Goal: Navigation & Orientation: Find specific page/section

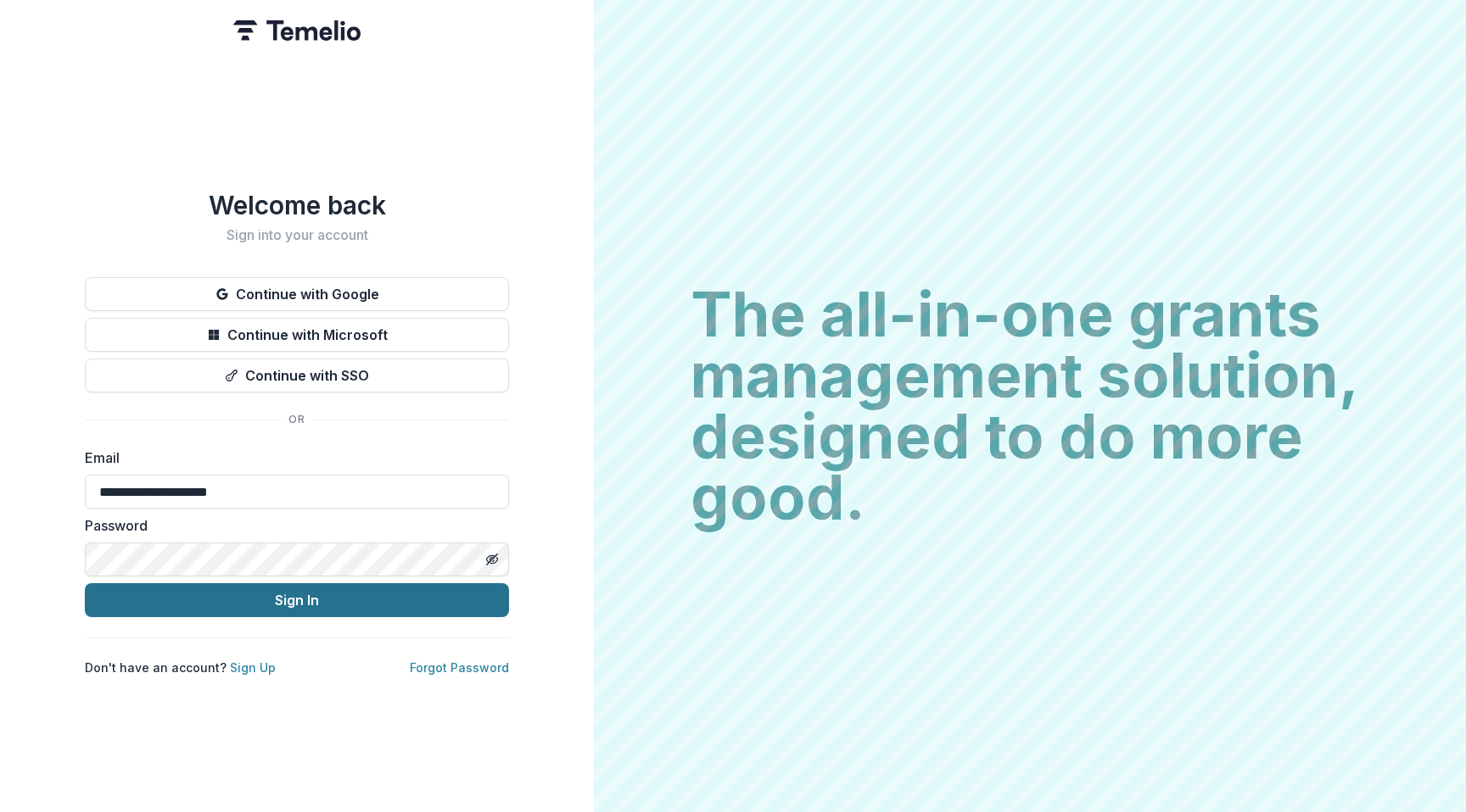
click at [227, 591] on button "Sign In" at bounding box center [297, 600] width 424 height 33
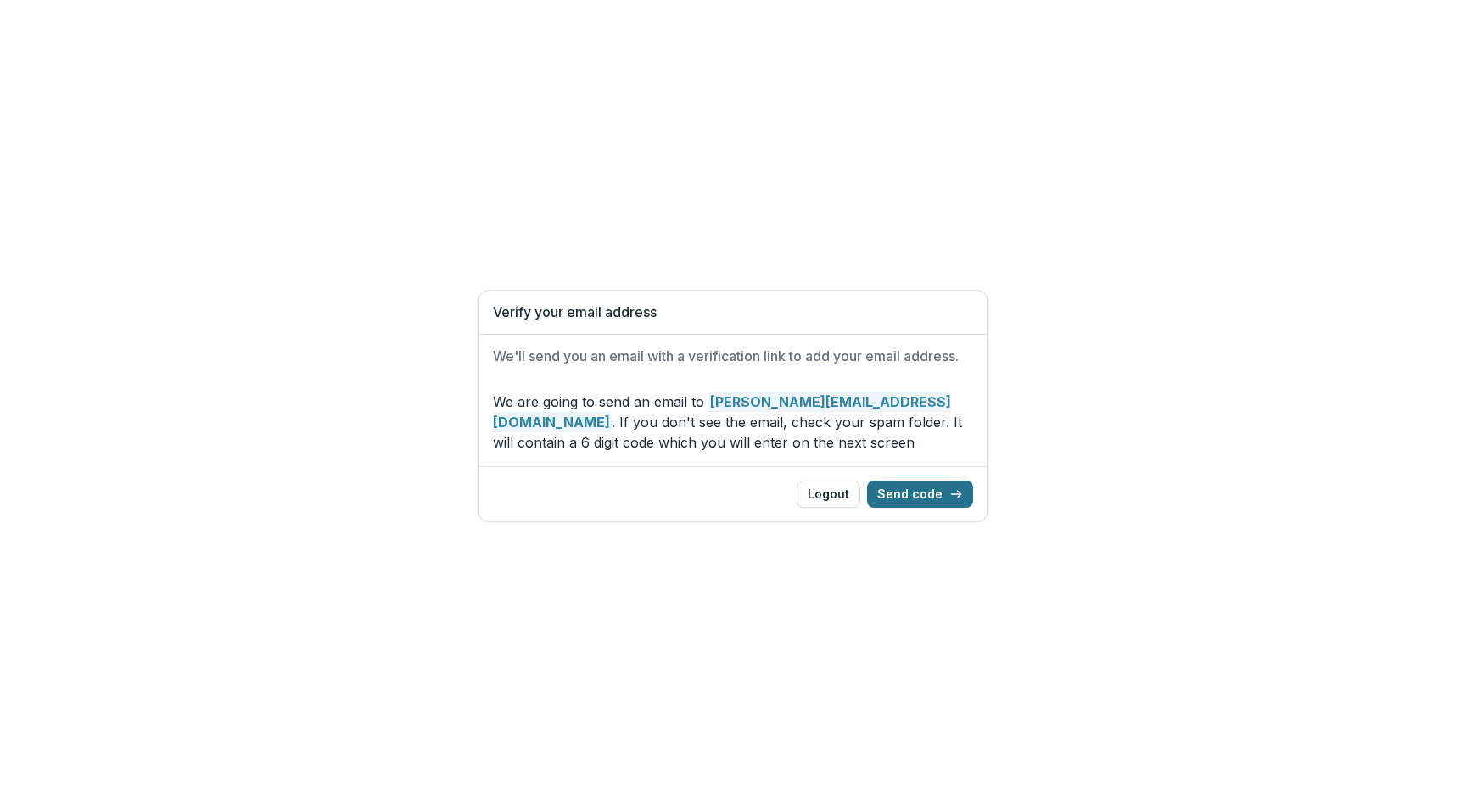
click at [924, 496] on button "Send code" at bounding box center [920, 494] width 106 height 27
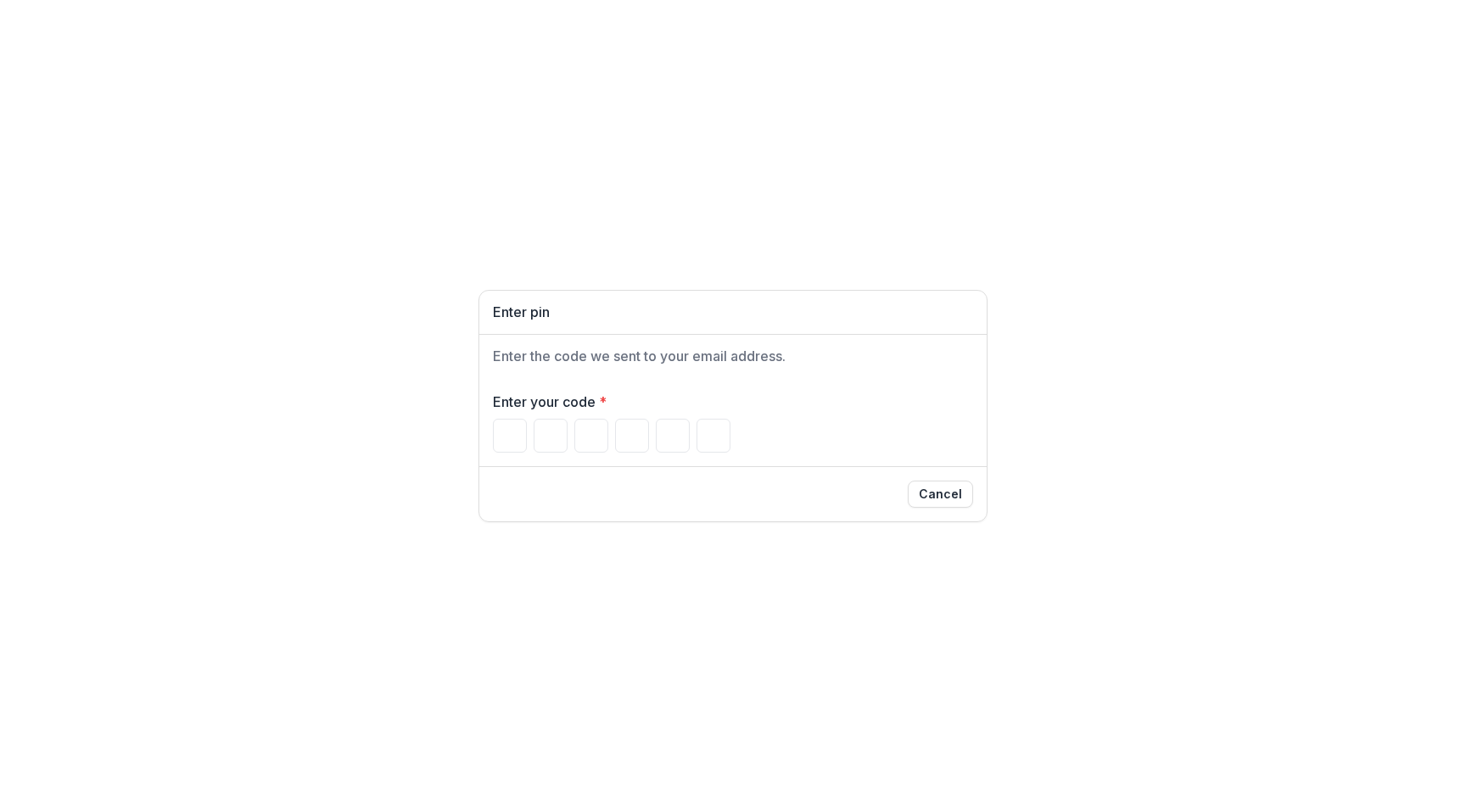
paste input "******"
type input "*"
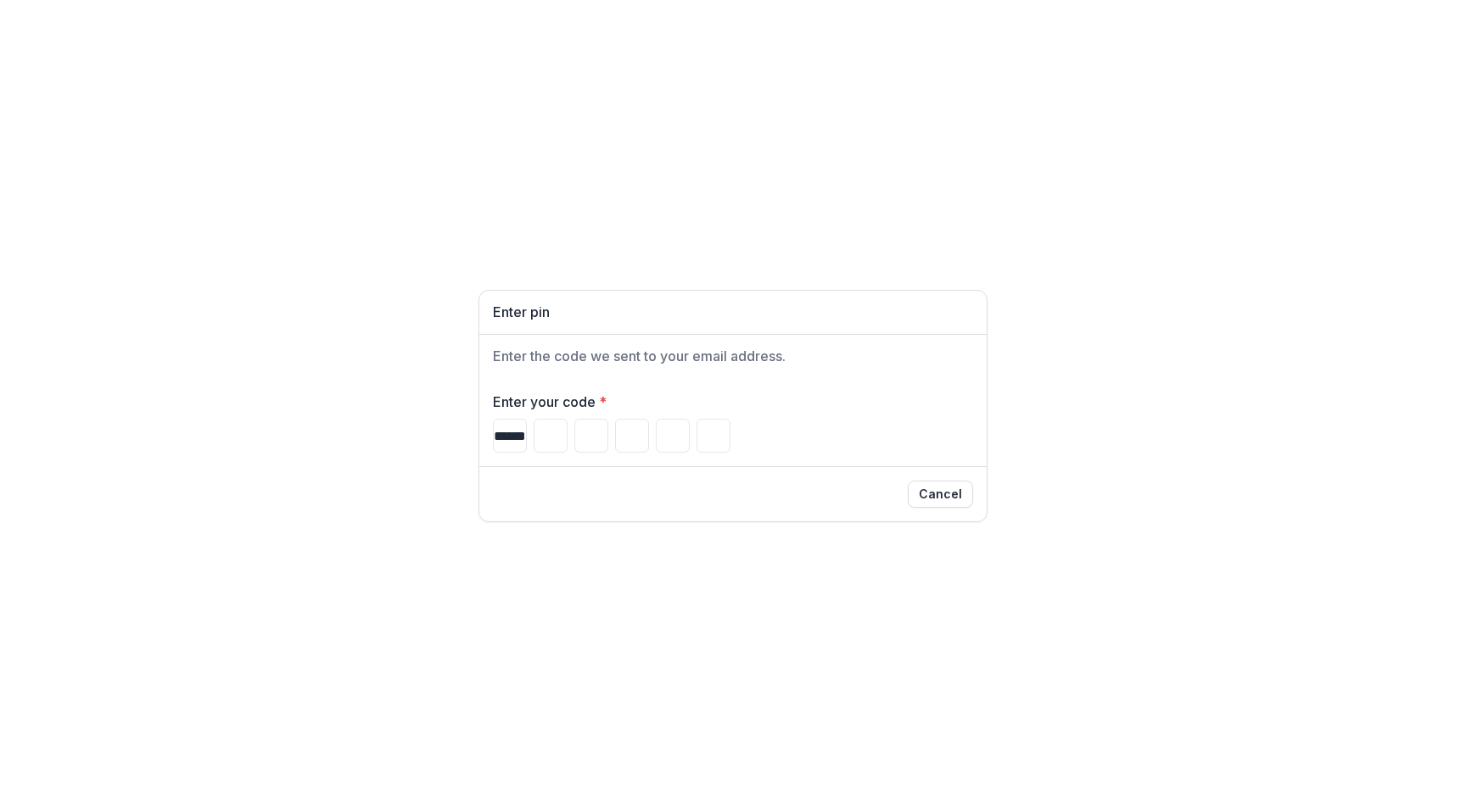
type input "*"
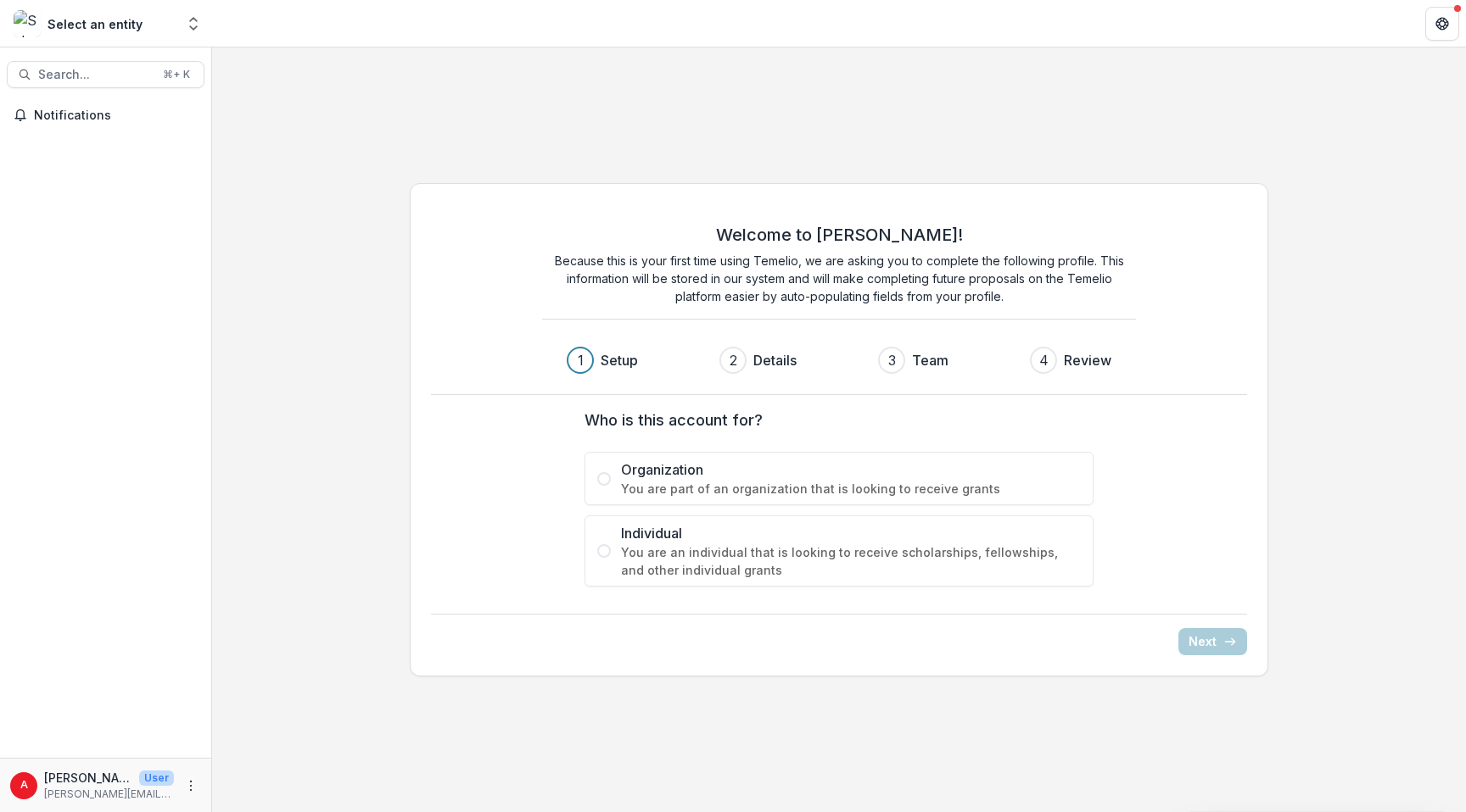
click at [72, 788] on p "agustina@agimiagi.com" at bounding box center [109, 795] width 130 height 15
click at [190, 791] on icon "More" at bounding box center [190, 786] width 13 height 13
click at [331, 497] on div "Welcome to Temelio! Because this is your first time using Temelio, we are askin…" at bounding box center [839, 429] width 1254 height 520
click at [1442, 18] on icon "Get Help" at bounding box center [1442, 20] width 4 height 4
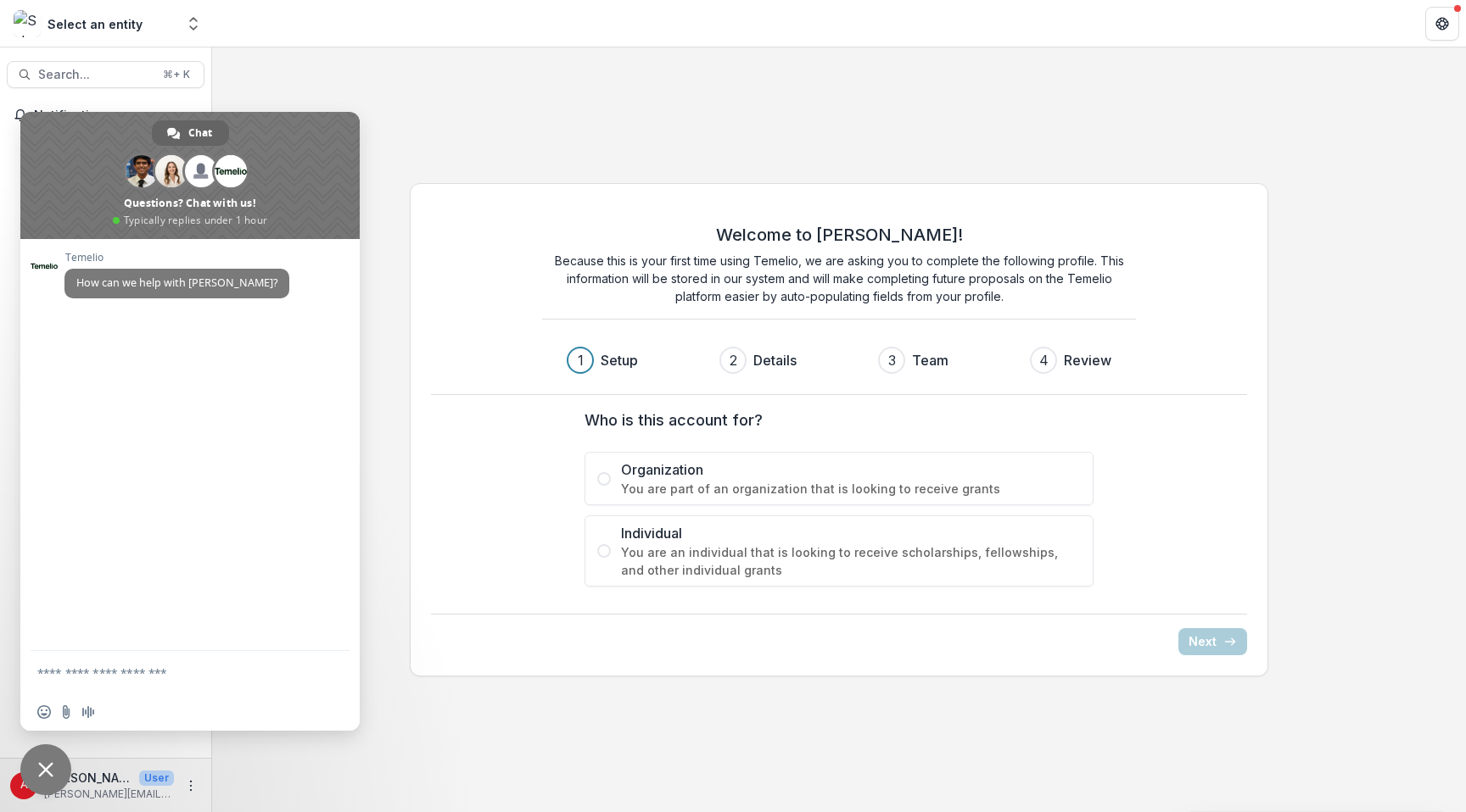
click at [83, 21] on div "Select an entity" at bounding box center [95, 24] width 95 height 18
click at [34, 20] on img at bounding box center [27, 24] width 27 height 27
click at [400, 41] on header at bounding box center [839, 23] width 1254 height 47
